Goal: Information Seeking & Learning: Learn about a topic

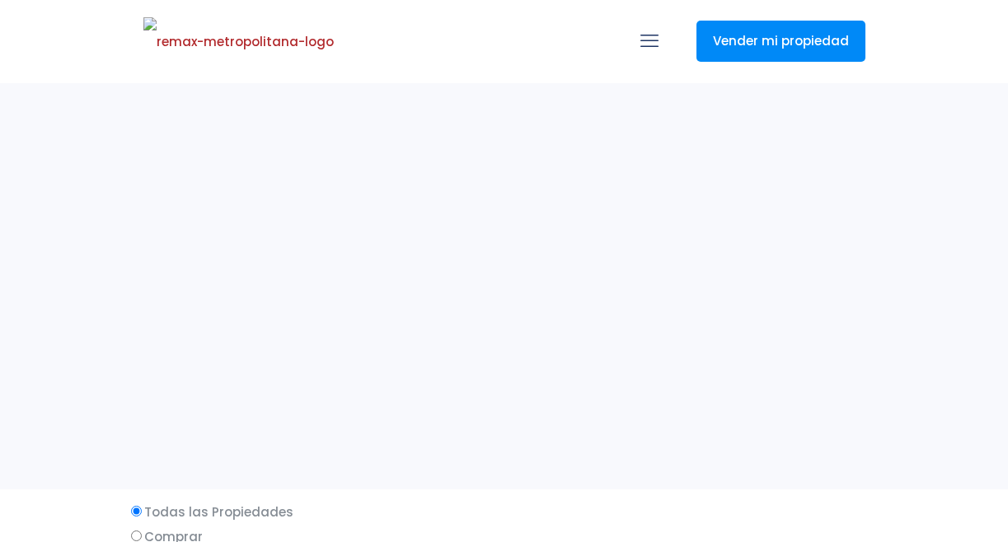
select select
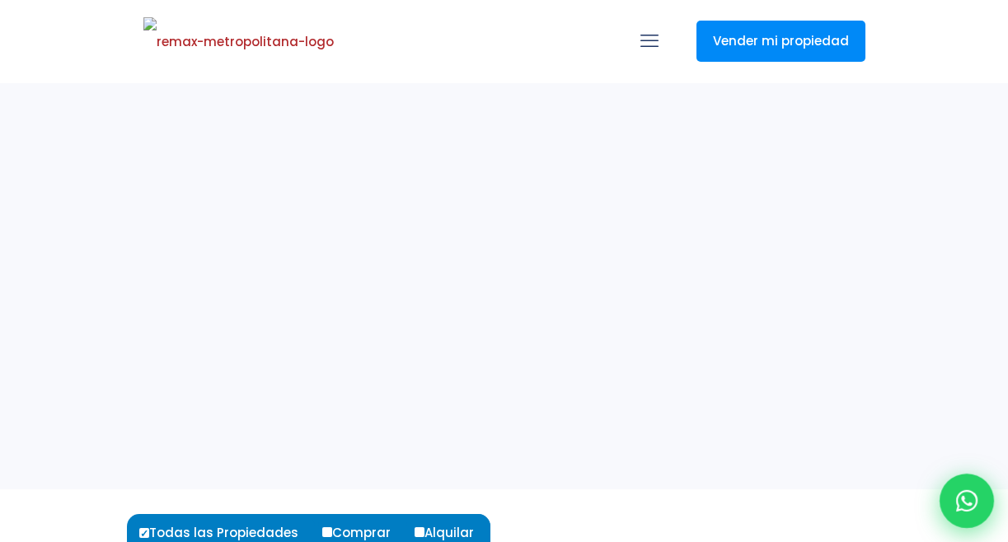
click at [962, 504] on icon at bounding box center [966, 500] width 21 height 21
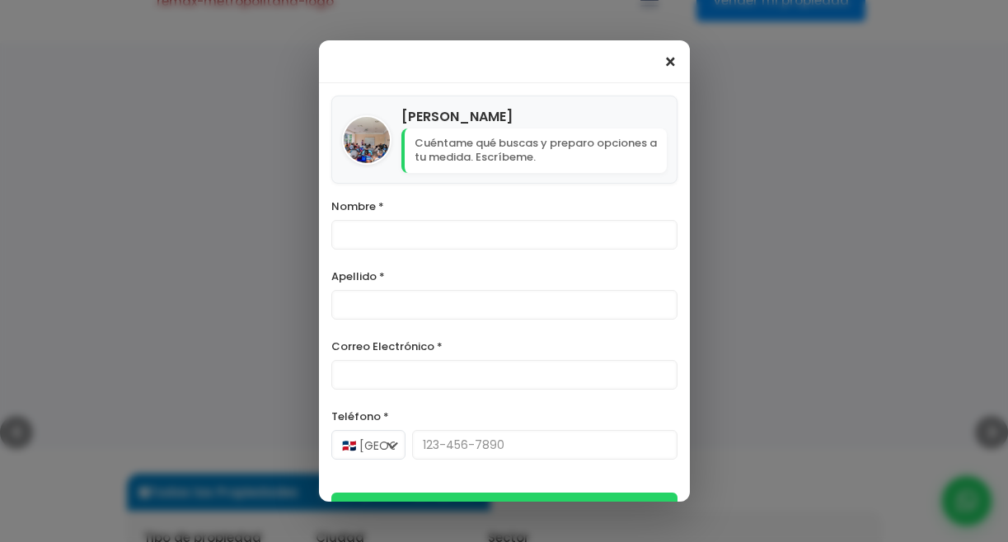
click at [669, 62] on span "×" at bounding box center [670, 63] width 14 height 20
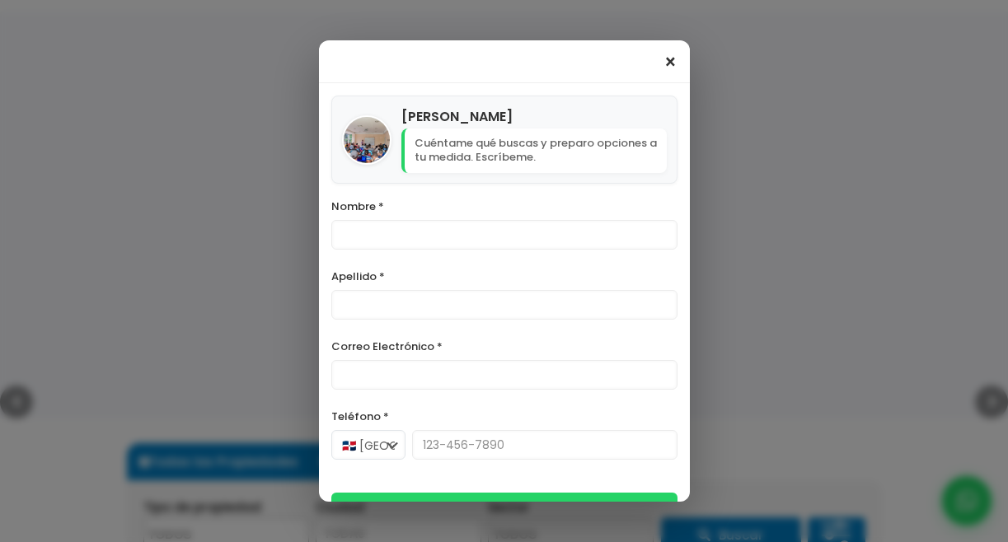
scroll to position [138, 0]
